Goal: Find specific page/section: Find specific page/section

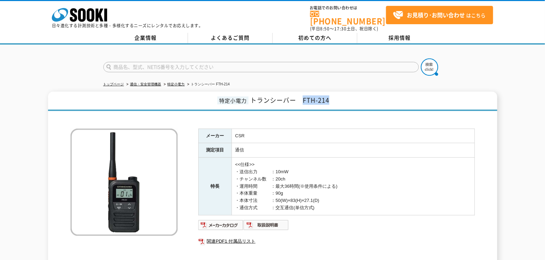
drag, startPoint x: 303, startPoint y: 94, endPoint x: 330, endPoint y: 97, distance: 27.8
click at [330, 97] on h1 "特定小電力 トランシーバー　FTH-214" at bounding box center [272, 101] width 449 height 19
click at [137, 62] on input "FTH-214" at bounding box center [260, 67] width 315 height 10
type input "FTH-314"
click at [421, 58] on button at bounding box center [429, 66] width 17 height 17
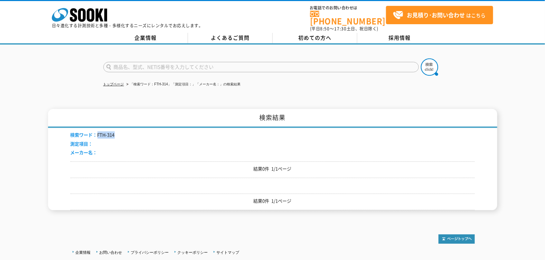
drag, startPoint x: 98, startPoint y: 130, endPoint x: 120, endPoint y: 131, distance: 21.8
click at [120, 131] on div "検索ワード： FTH-314 測定項目： メーカー名：" at bounding box center [272, 145] width 404 height 34
drag, startPoint x: 120, startPoint y: 131, endPoint x: 113, endPoint y: 129, distance: 7.1
copy li "FTH-314"
